Goal: Task Accomplishment & Management: Complete application form

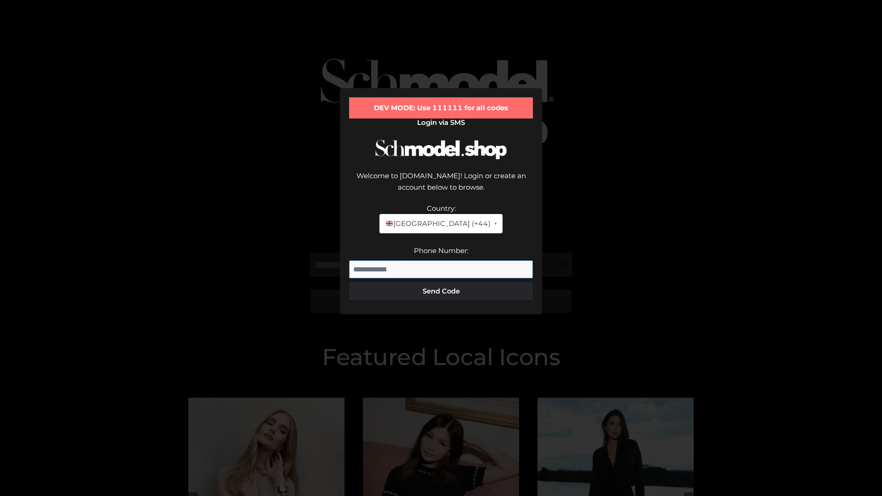
click at [441, 260] on input "Phone Number:" at bounding box center [441, 269] width 184 height 18
type input "**********"
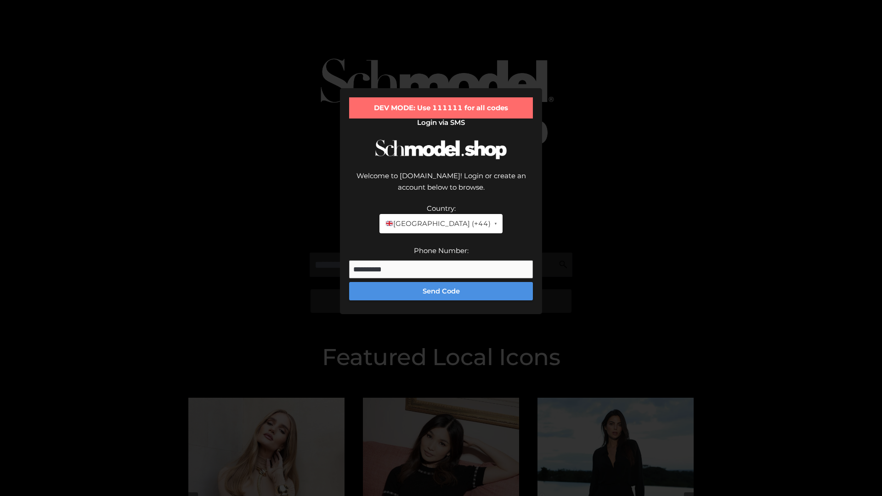
click at [441, 282] on button "Send Code" at bounding box center [441, 291] width 184 height 18
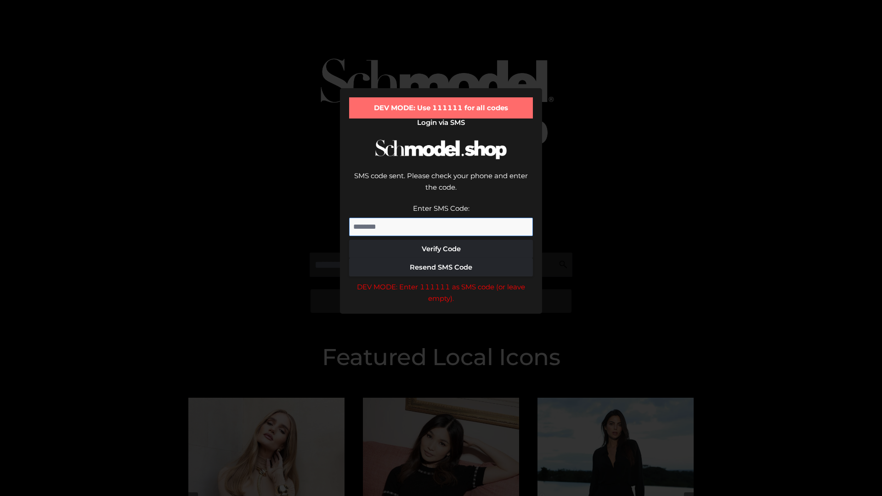
click at [441, 218] on input "Enter SMS Code:" at bounding box center [441, 227] width 184 height 18
type input "******"
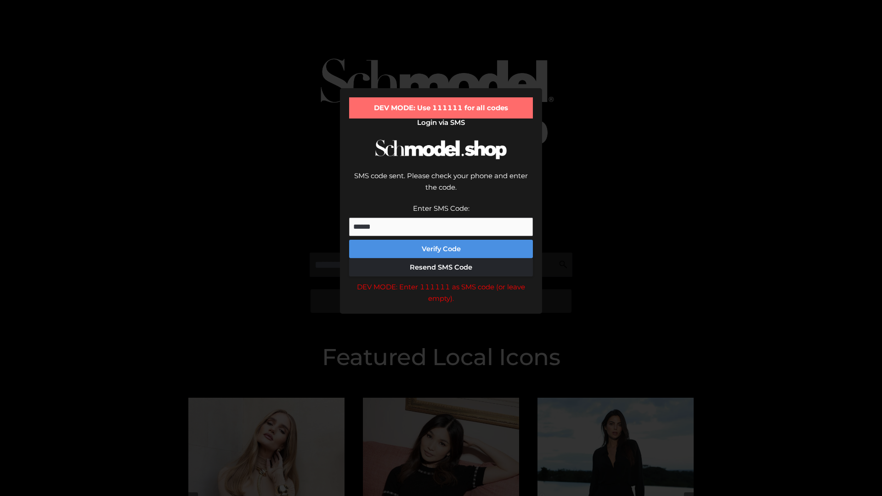
click at [441, 240] on button "Verify Code" at bounding box center [441, 249] width 184 height 18
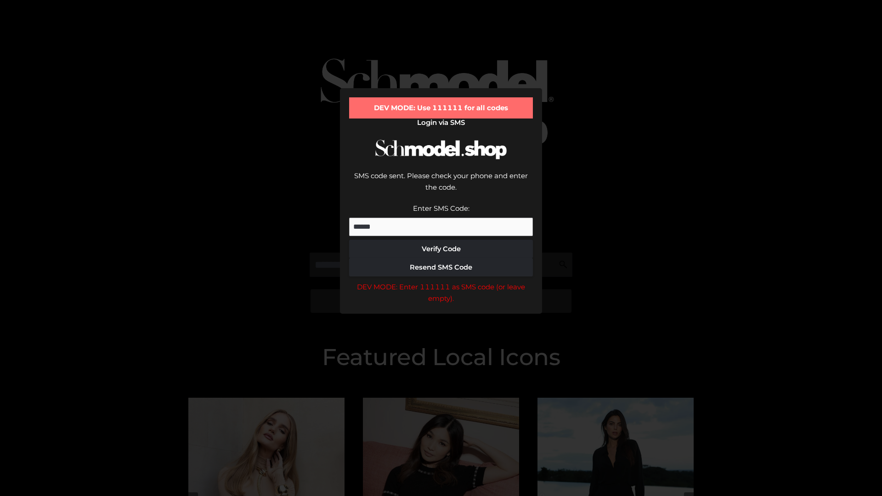
click at [441, 281] on div "DEV MODE: Enter 111111 as SMS code (or leave empty)." at bounding box center [441, 292] width 184 height 23
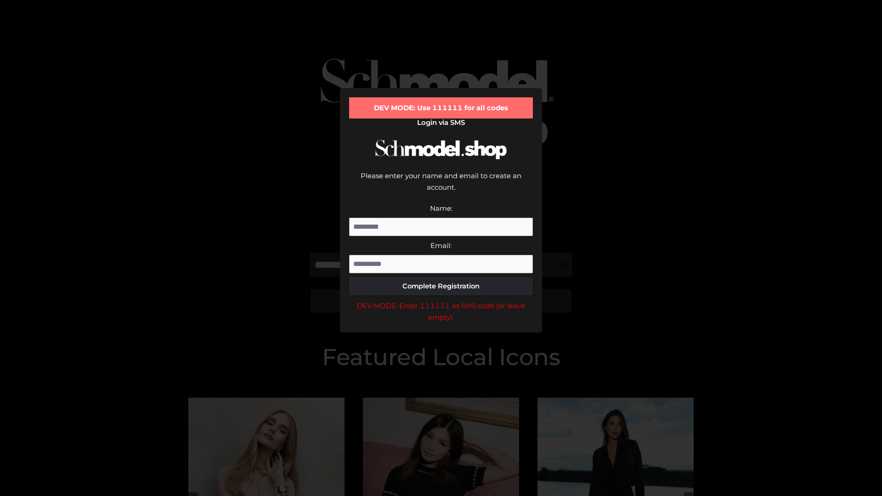
click at [441, 300] on div "DEV MODE: Enter 111111 as SMS code (or leave empty)." at bounding box center [441, 311] width 184 height 23
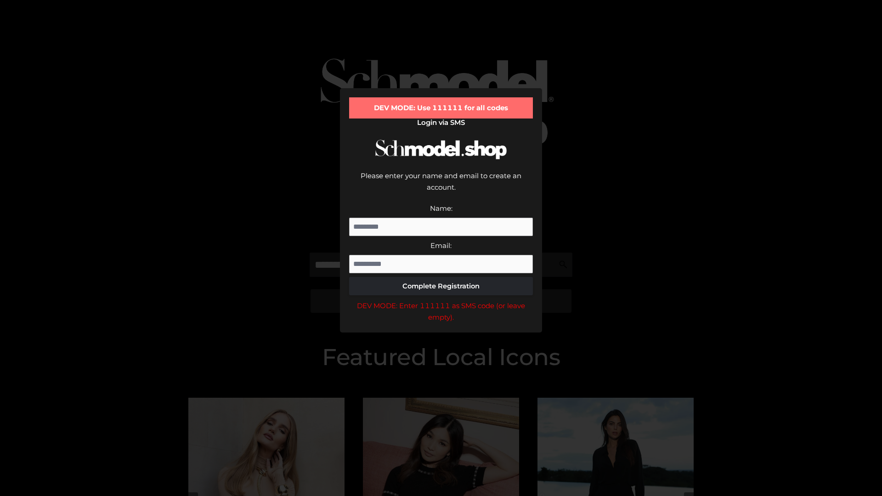
click at [441, 300] on div "DEV MODE: Enter 111111 as SMS code (or leave empty)." at bounding box center [441, 311] width 184 height 23
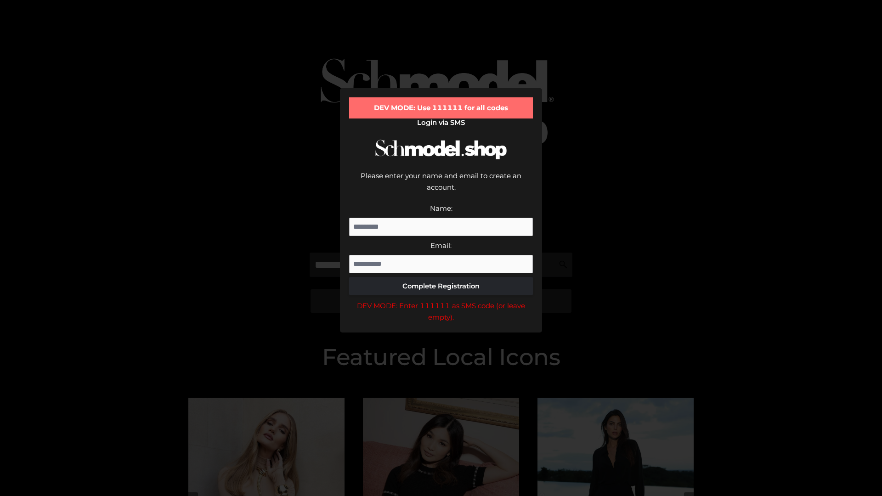
click at [441, 300] on div "DEV MODE: Enter 111111 as SMS code (or leave empty)." at bounding box center [441, 311] width 184 height 23
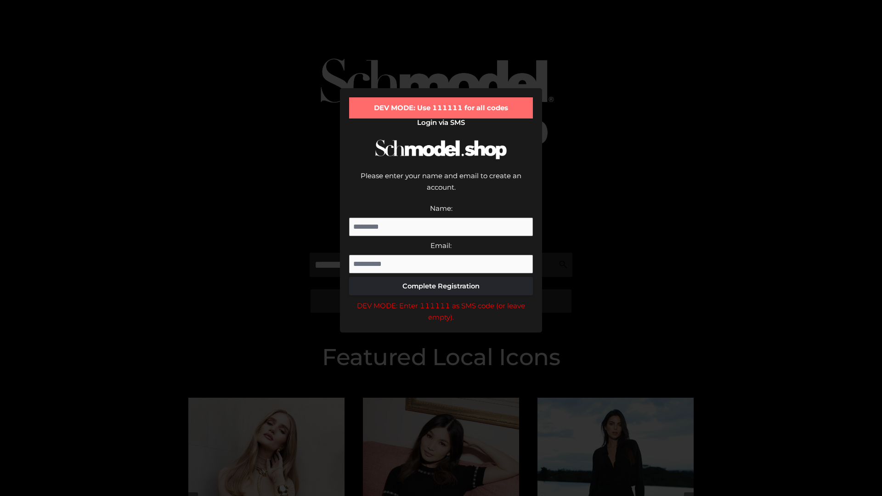
click at [441, 300] on div "DEV MODE: Enter 111111 as SMS code (or leave empty)." at bounding box center [441, 311] width 184 height 23
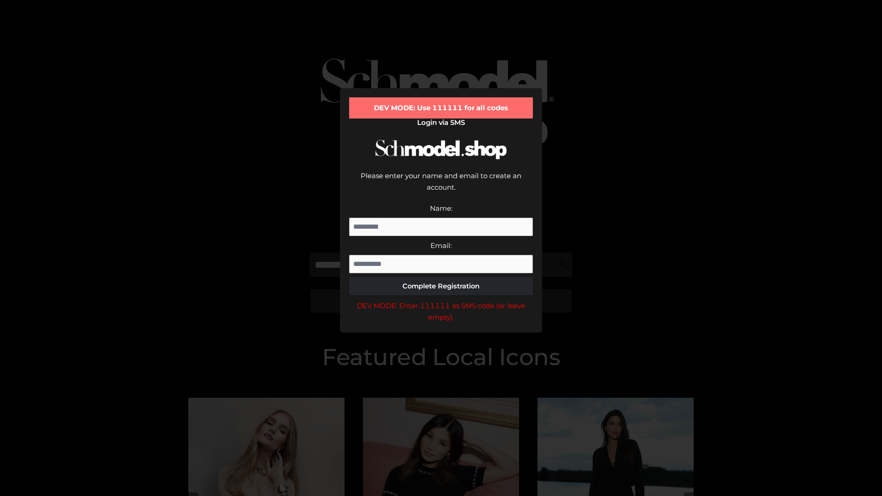
click at [441, 300] on div "DEV MODE: Enter 111111 as SMS code (or leave empty)." at bounding box center [441, 311] width 184 height 23
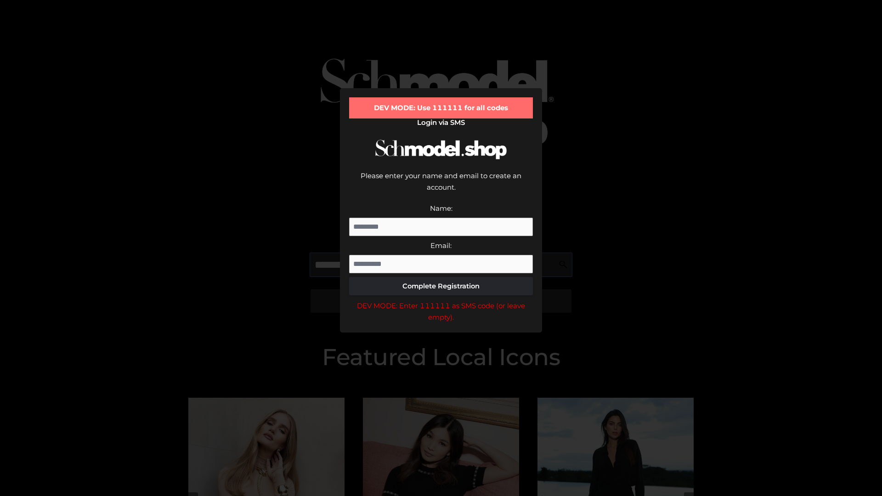
scroll to position [0, 47]
click at [441, 300] on div "DEV MODE: Enter 111111 as SMS code (or leave empty)." at bounding box center [441, 311] width 184 height 23
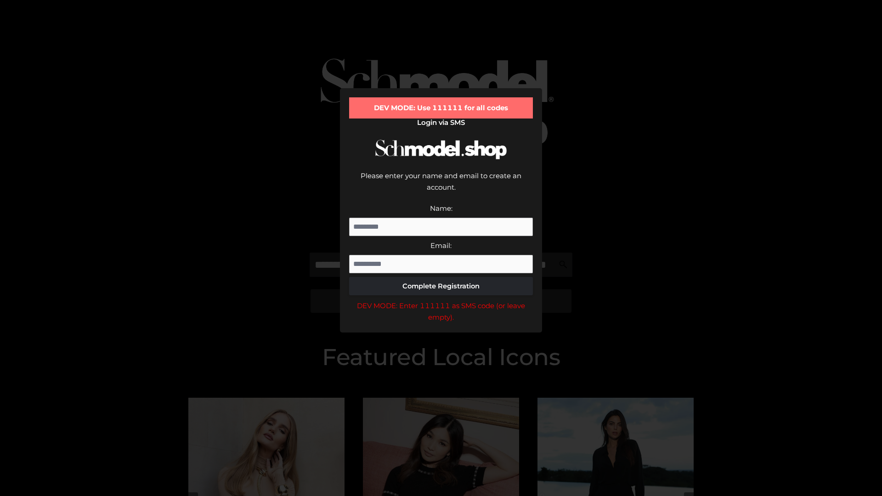
click at [441, 300] on div "DEV MODE: Enter 111111 as SMS code (or leave empty)." at bounding box center [441, 311] width 184 height 23
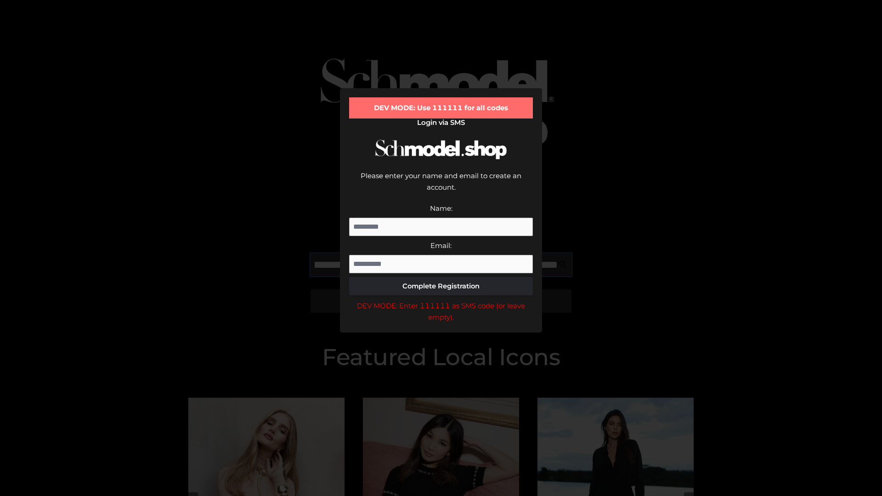
scroll to position [0, 100]
click at [441, 300] on div "DEV MODE: Enter 111111 as SMS code (or leave empty)." at bounding box center [441, 311] width 184 height 23
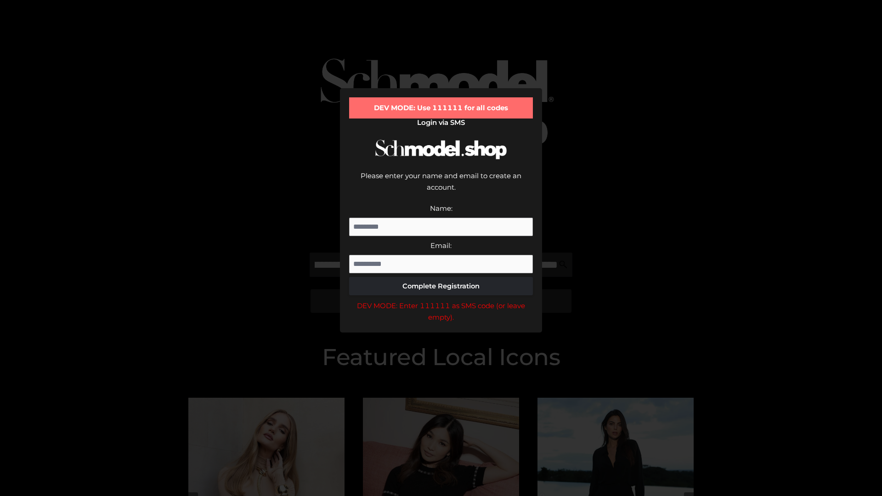
click at [441, 300] on div "DEV MODE: Enter 111111 as SMS code (or leave empty)." at bounding box center [441, 311] width 184 height 23
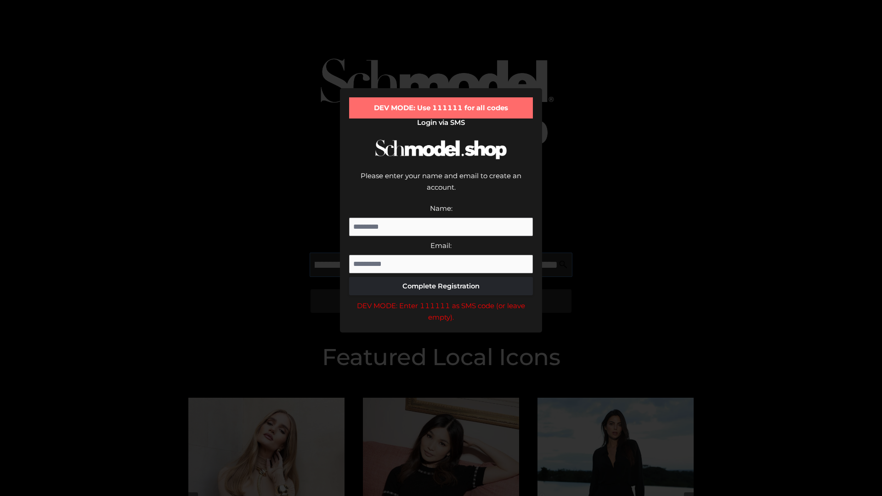
scroll to position [0, 156]
click at [441, 300] on div "DEV MODE: Enter 111111 as SMS code (or leave empty)." at bounding box center [441, 311] width 184 height 23
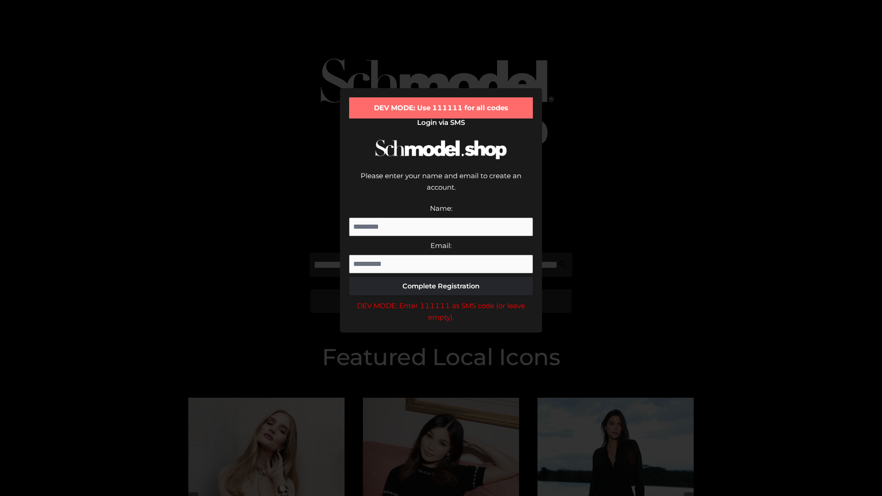
click at [441, 300] on div "DEV MODE: Enter 111111 as SMS code (or leave empty)." at bounding box center [441, 311] width 184 height 23
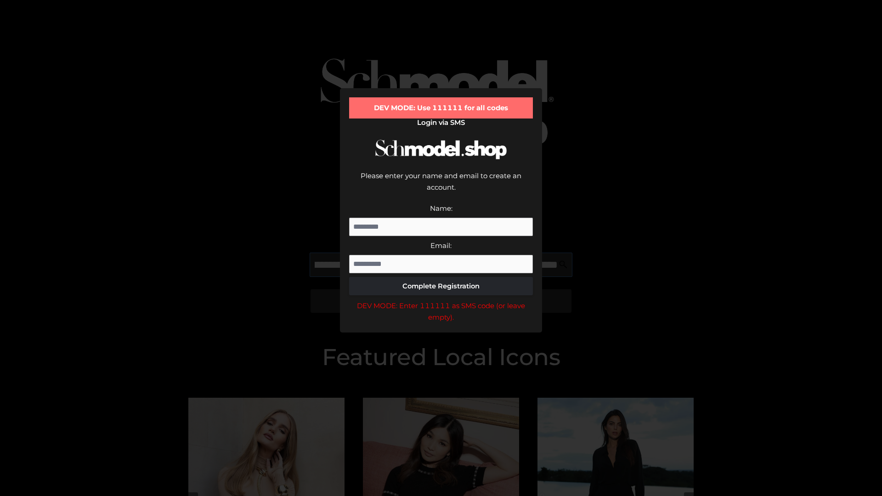
scroll to position [0, 214]
click at [441, 300] on div "DEV MODE: Enter 111111 as SMS code (or leave empty)." at bounding box center [441, 311] width 184 height 23
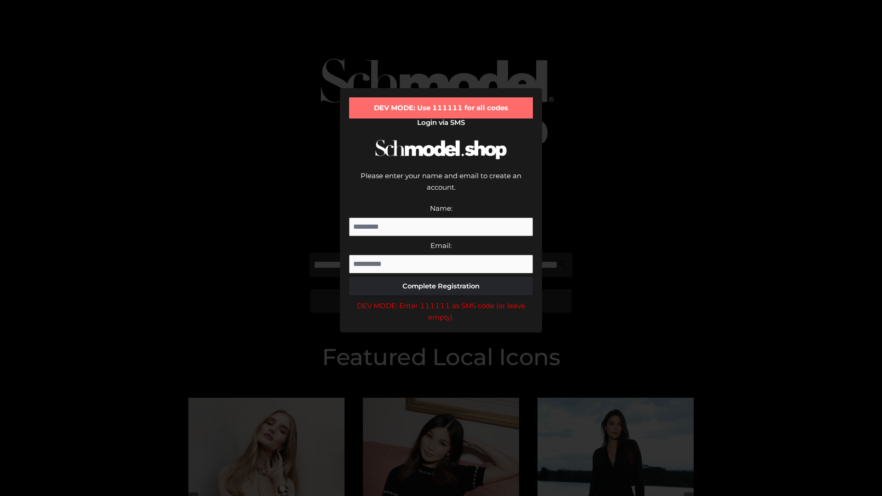
click at [441, 300] on div "DEV MODE: Enter 111111 as SMS code (or leave empty)." at bounding box center [441, 311] width 184 height 23
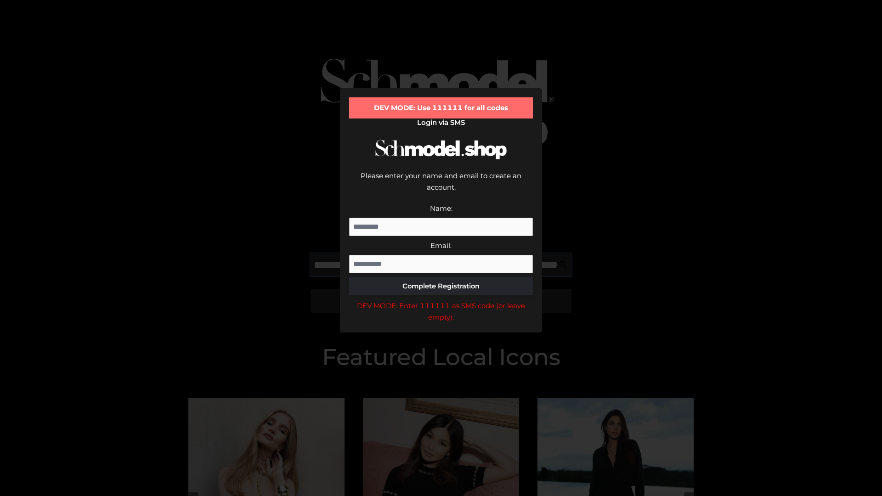
scroll to position [0, 266]
click at [441, 300] on div "DEV MODE: Enter 111111 as SMS code (or leave empty)." at bounding box center [441, 311] width 184 height 23
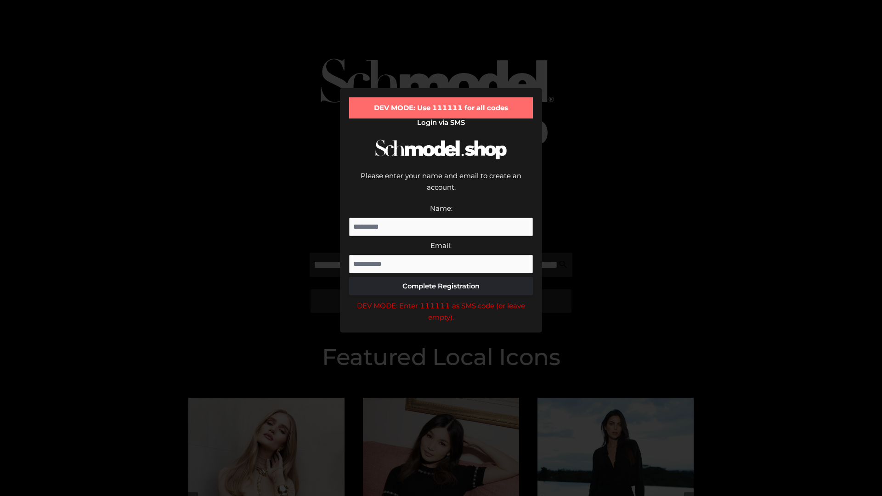
click at [441, 300] on div "DEV MODE: Enter 111111 as SMS code (or leave empty)." at bounding box center [441, 311] width 184 height 23
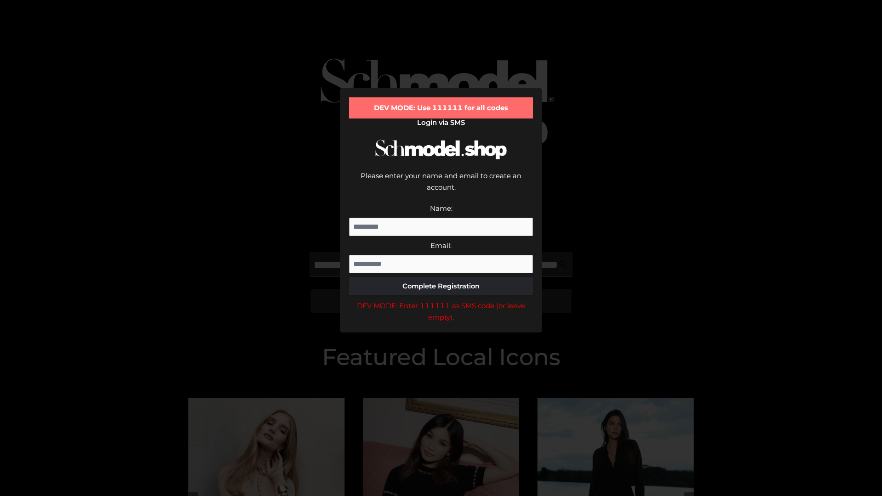
scroll to position [0, 322]
click at [441, 300] on div "DEV MODE: Enter 111111 as SMS code (or leave empty)." at bounding box center [441, 311] width 184 height 23
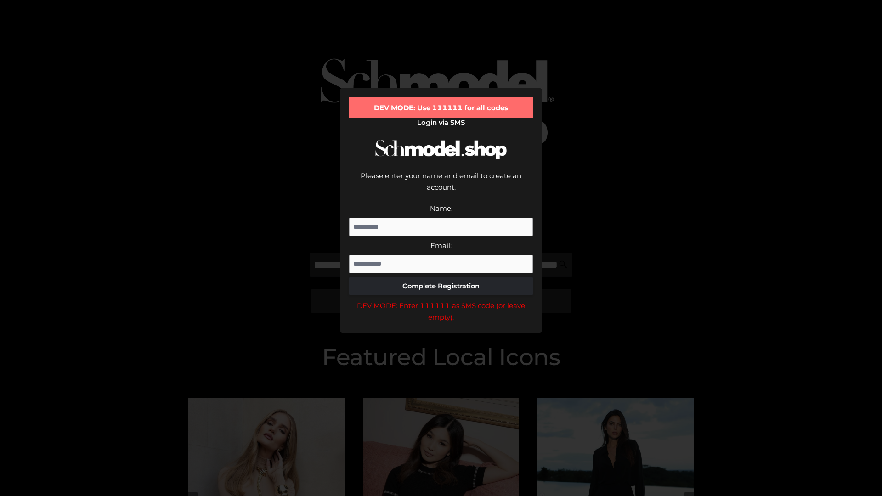
click at [441, 300] on div "DEV MODE: Enter 111111 as SMS code (or leave empty)." at bounding box center [441, 311] width 184 height 23
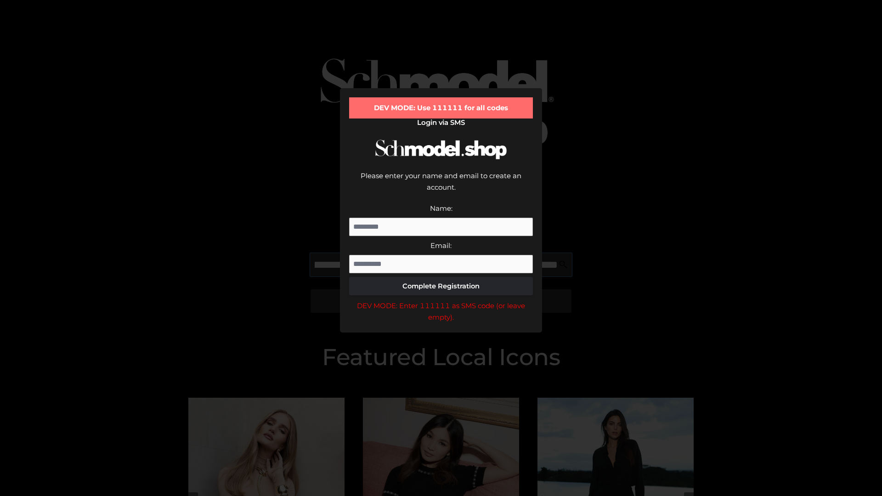
scroll to position [0, 380]
click at [441, 300] on div "DEV MODE: Enter 111111 as SMS code (or leave empty)." at bounding box center [441, 311] width 184 height 23
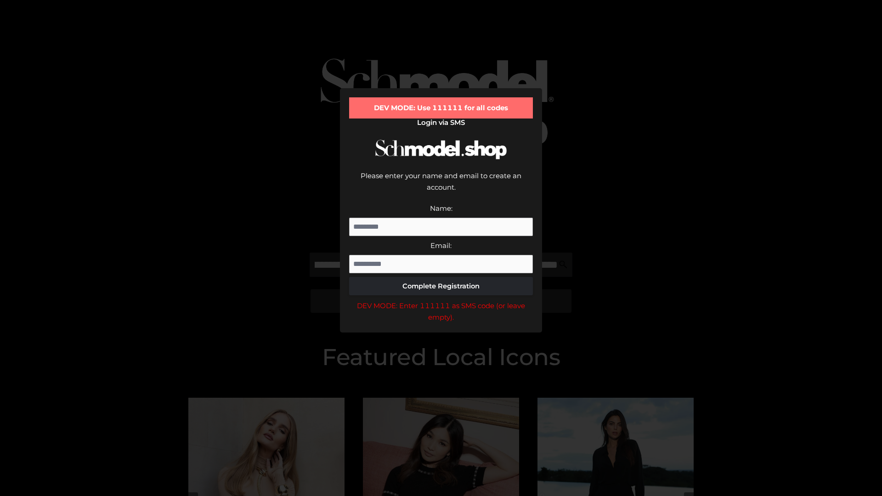
click at [441, 300] on div "DEV MODE: Enter 111111 as SMS code (or leave empty)." at bounding box center [441, 311] width 184 height 23
type input "**********"
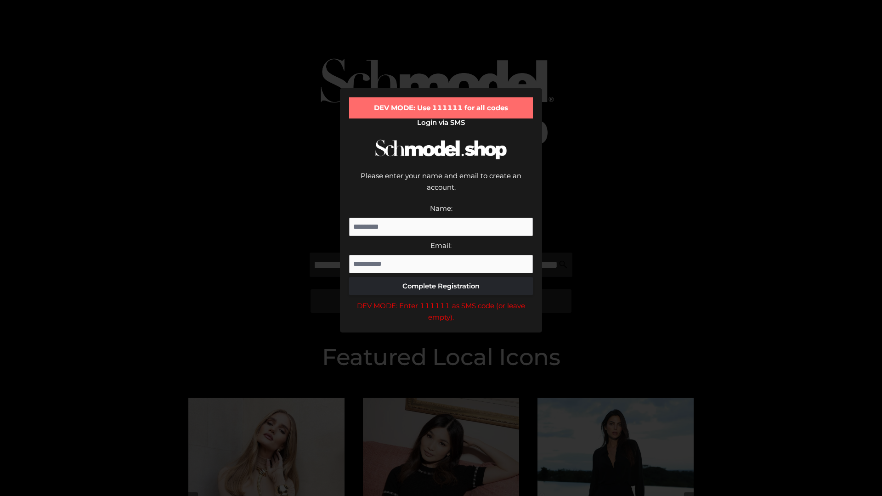
click at [441, 300] on div "DEV MODE: Enter 111111 as SMS code (or leave empty)." at bounding box center [441, 311] width 184 height 23
